Goal: Information Seeking & Learning: Learn about a topic

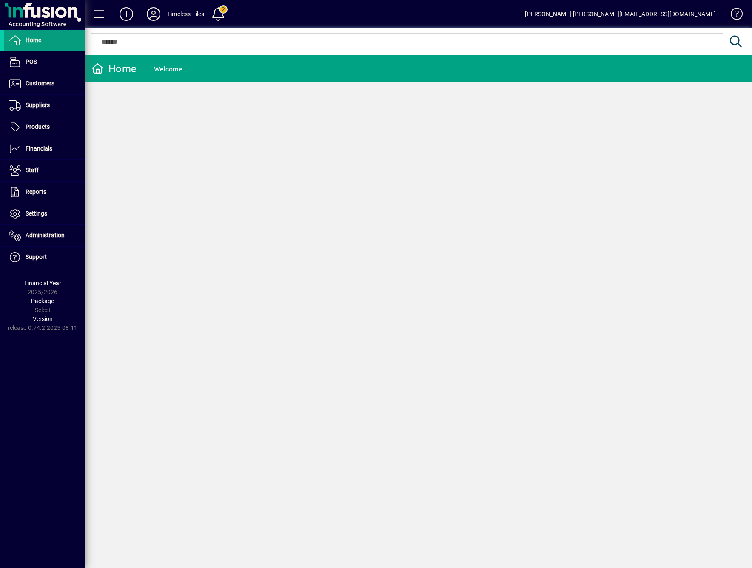
click at [738, 15] on span at bounding box center [732, 16] width 20 height 20
click at [216, 19] on span at bounding box center [218, 14] width 20 height 20
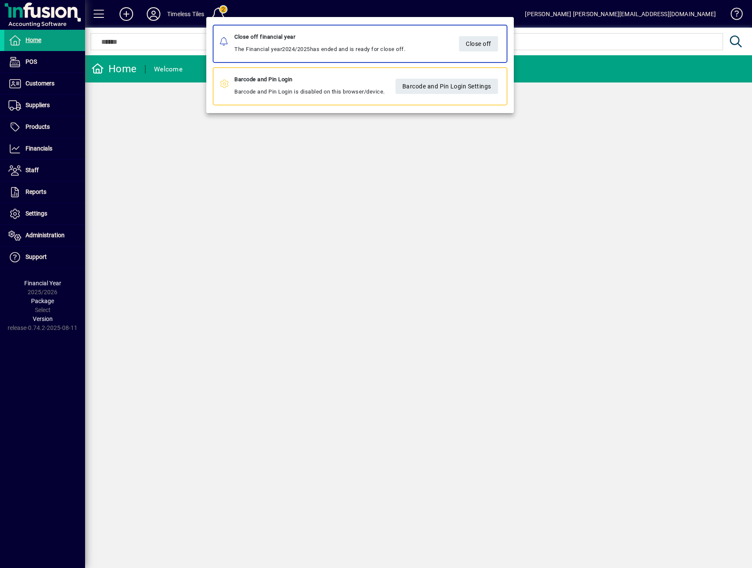
click at [40, 131] on div at bounding box center [376, 284] width 752 height 568
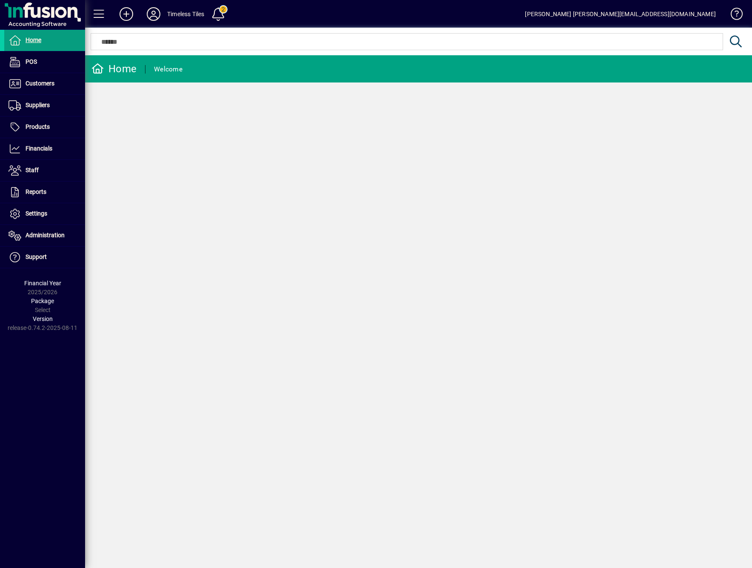
drag, startPoint x: 39, startPoint y: 128, endPoint x: 278, endPoint y: 1, distance: 270.9
click at [39, 128] on span "Products" at bounding box center [38, 126] width 24 height 7
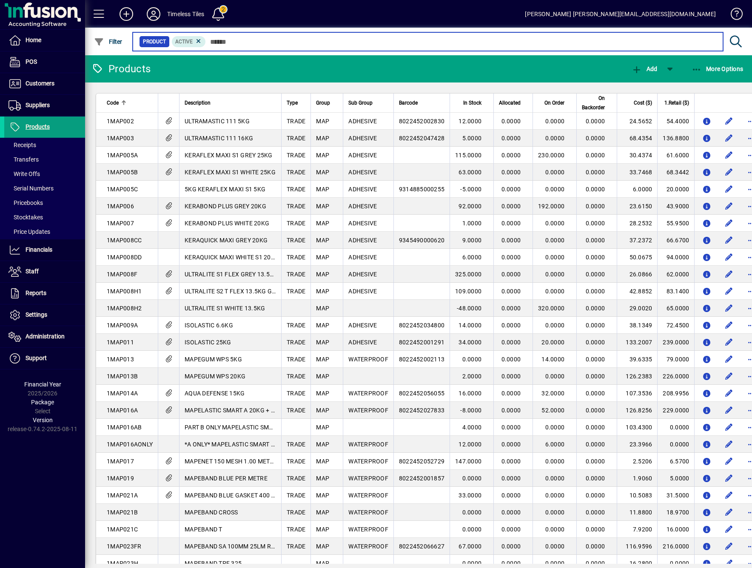
click at [337, 42] on input "text" at bounding box center [461, 42] width 510 height 12
click at [213, 39] on input "text" at bounding box center [461, 42] width 510 height 12
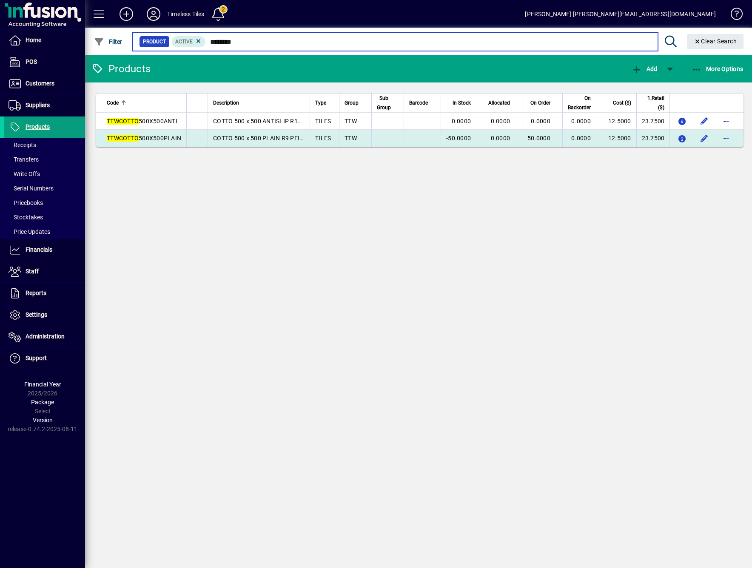
type input "********"
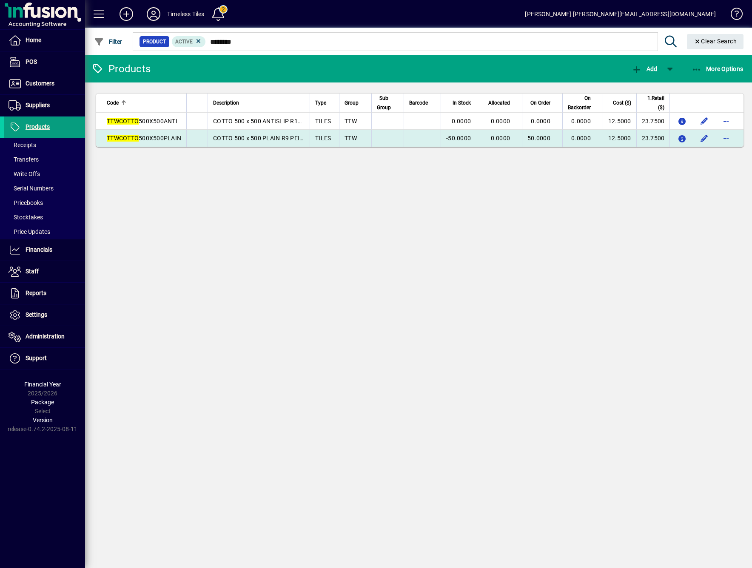
click at [296, 135] on span "COTTO 500 x 500 PLAIN R9 PEI3 * 050* - pieces" at bounding box center [278, 138] width 130 height 7
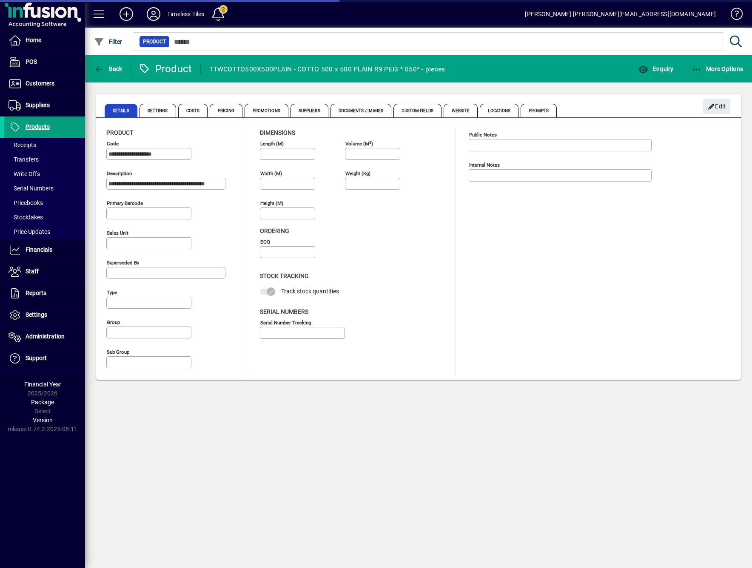
type input "**********"
type input "****"
click at [300, 113] on span "Suppliers" at bounding box center [309, 111] width 38 height 14
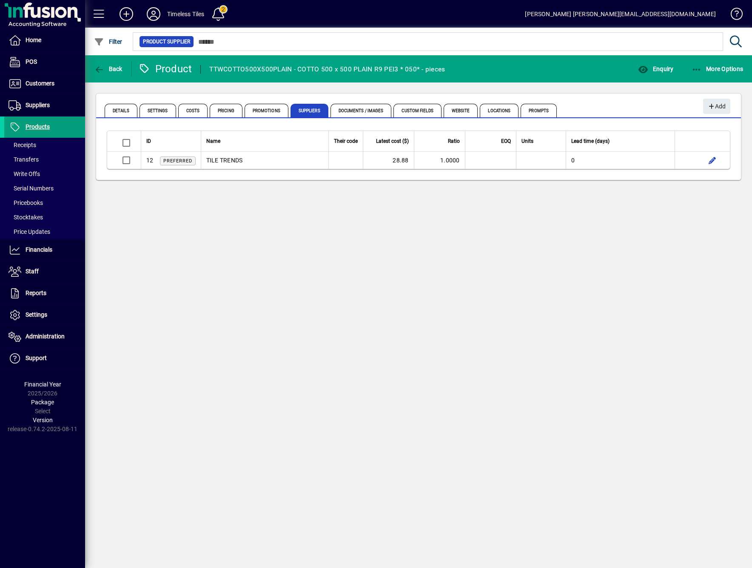
click at [378, 324] on div "Back Product TTWCOTTO500X500PLAIN - COTTO 500 x 500 PLAIN R9 PEI3 * 050* - piec…" at bounding box center [418, 311] width 667 height 513
drag, startPoint x: 374, startPoint y: 553, endPoint x: 374, endPoint y: 546, distance: 6.4
click at [374, 553] on div "Back Product TTWCOTTO500X500PLAIN - COTTO 500 x 500 PLAIN R9 PEI3 * 050* - piec…" at bounding box center [418, 311] width 667 height 513
click at [719, 68] on span "More Options" at bounding box center [717, 68] width 52 height 7
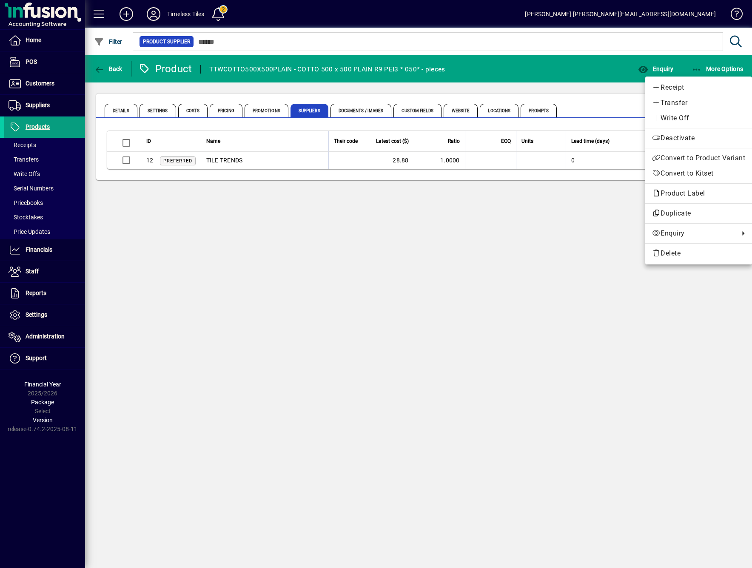
click at [652, 68] on div at bounding box center [376, 284] width 752 height 568
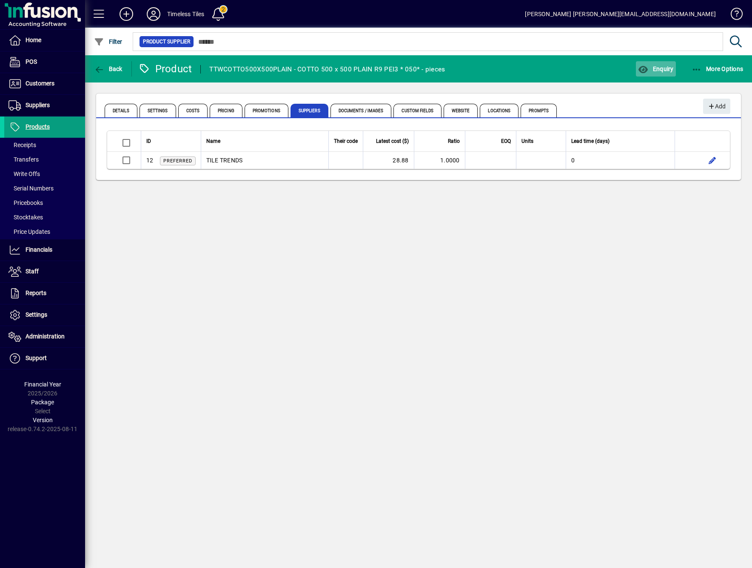
click at [652, 70] on span "Enquiry" at bounding box center [655, 68] width 35 height 7
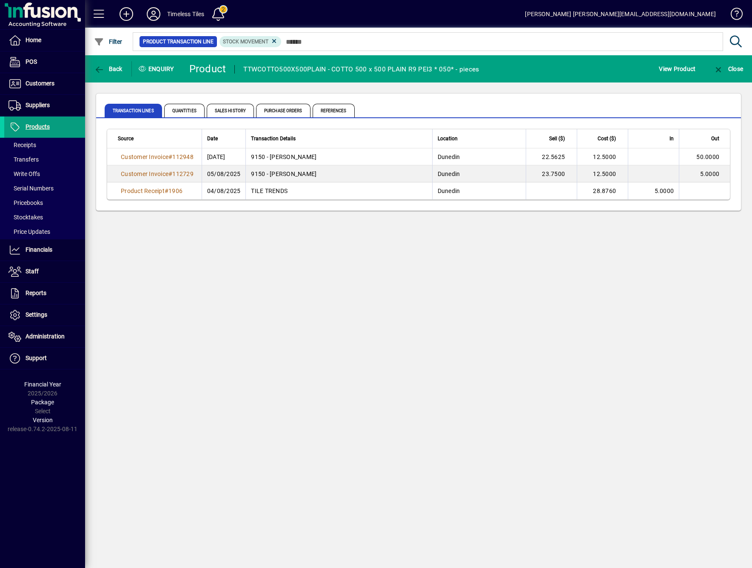
click at [455, 314] on div "Back Enquiry Product TTWCOTTO500X500PLAIN - COTTO 500 x 500 PLAIN R9 PEI3 * 050…" at bounding box center [418, 311] width 667 height 513
click at [279, 116] on span "Purchase Orders" at bounding box center [283, 111] width 54 height 14
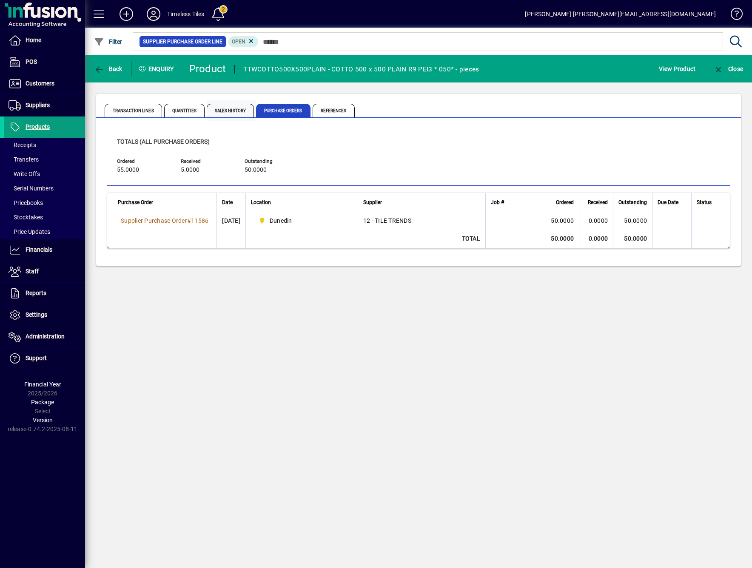
click at [228, 117] on div "Transaction Lines Quantities Sales History Purchase Orders References" at bounding box center [370, 110] width 530 height 20
click at [172, 110] on span "Quantities" at bounding box center [184, 111] width 40 height 14
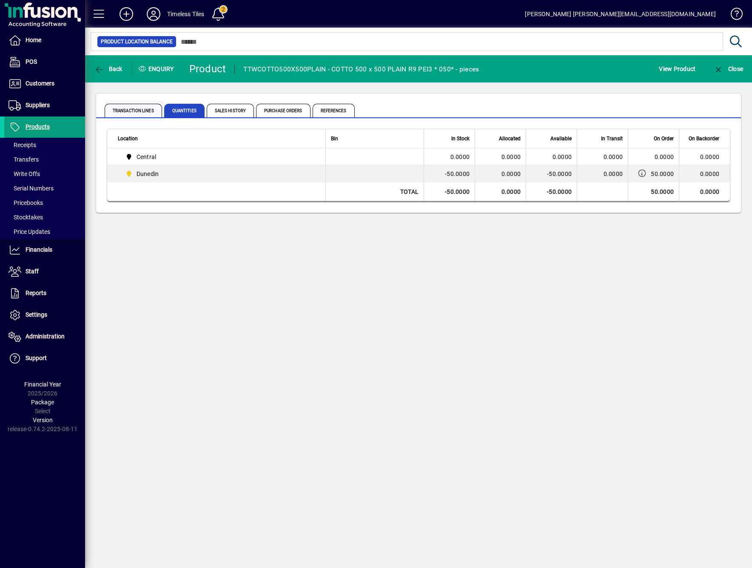
click at [138, 107] on span "Transaction Lines" at bounding box center [133, 111] width 57 height 14
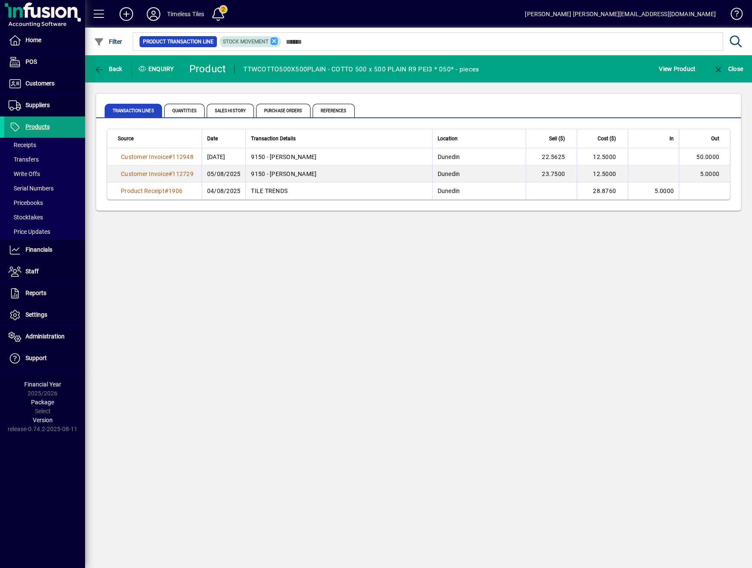
click at [271, 43] on icon at bounding box center [274, 41] width 8 height 8
